Goal: Use online tool/utility

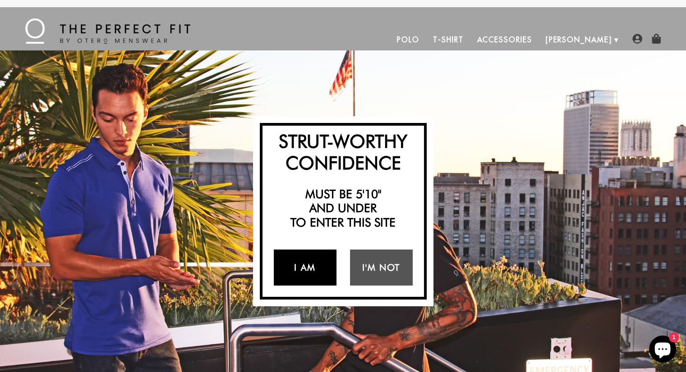
click at [319, 261] on link "I Am" at bounding box center [305, 268] width 63 height 36
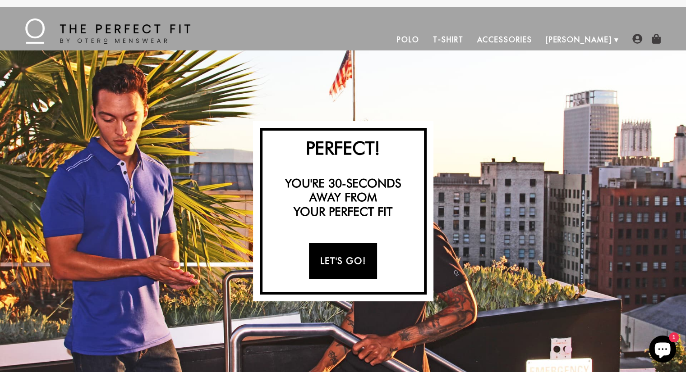
click at [328, 269] on link "Let's Go!" at bounding box center [343, 261] width 68 height 36
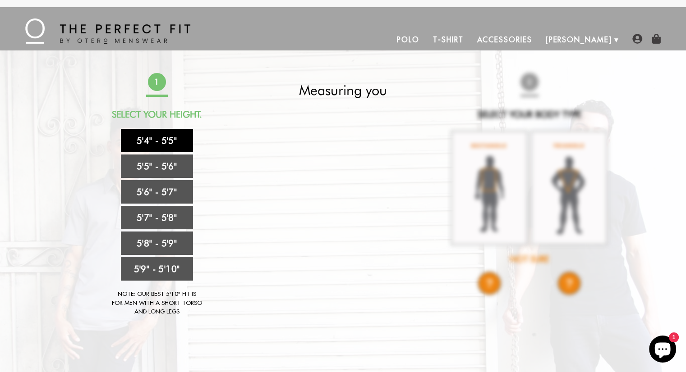
click at [152, 140] on link "5'4" - 5'5"" at bounding box center [157, 140] width 72 height 23
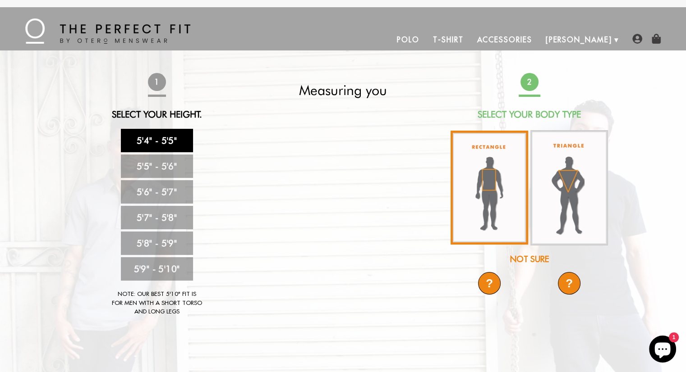
click at [486, 180] on img at bounding box center [489, 188] width 78 height 114
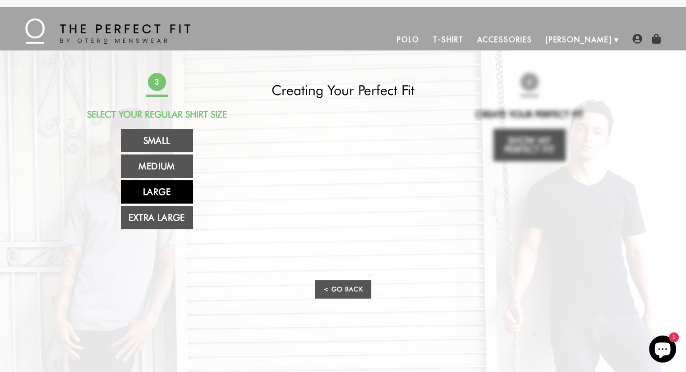
click at [158, 188] on link "Large" at bounding box center [157, 191] width 72 height 23
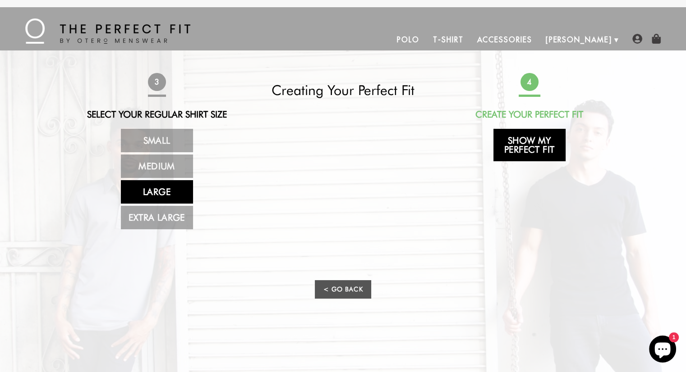
click at [519, 149] on link "Show My Perfect Fit" at bounding box center [529, 145] width 72 height 32
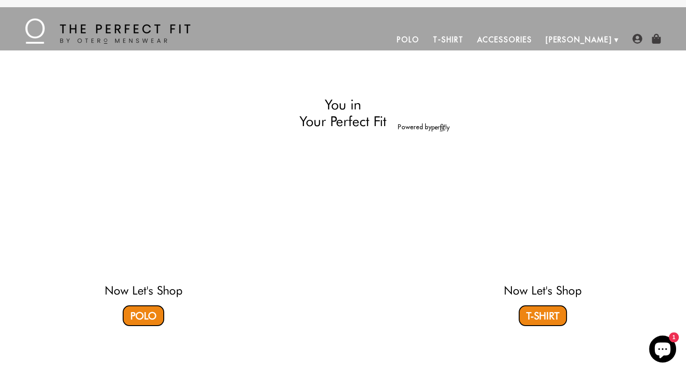
select select "L"
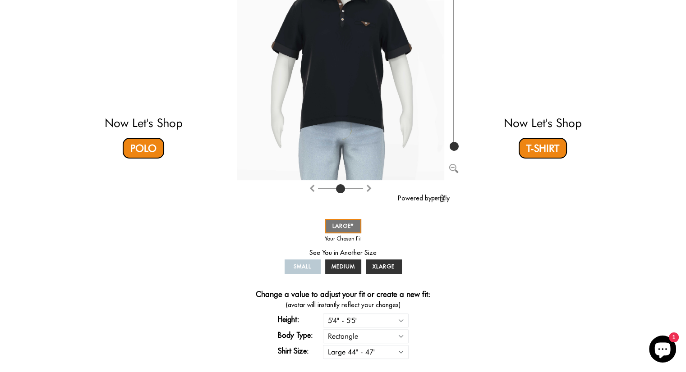
scroll to position [225, 0]
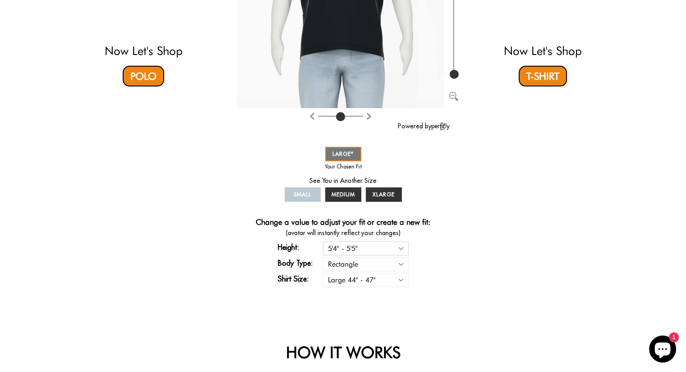
click at [353, 247] on select "5'4" - 5'5" 5'5" - 5'6" 5'6" - 5'7" 5'7" - 5'8" 5'8" - 5'9" 5'9" - 5'10"" at bounding box center [366, 249] width 86 height 14
click at [339, 247] on select "5'4" - 5'5" 5'5" - 5'6" 5'6" - 5'7" 5'7" - 5'8" 5'8" - 5'9" 5'9" - 5'10"" at bounding box center [366, 249] width 86 height 14
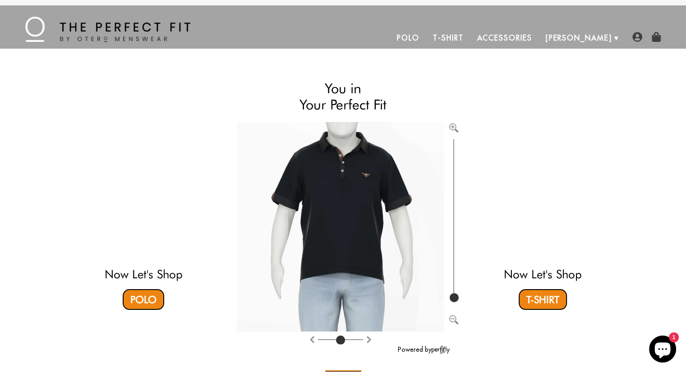
scroll to position [0, 0]
